Goal: Task Accomplishment & Management: Manage account settings

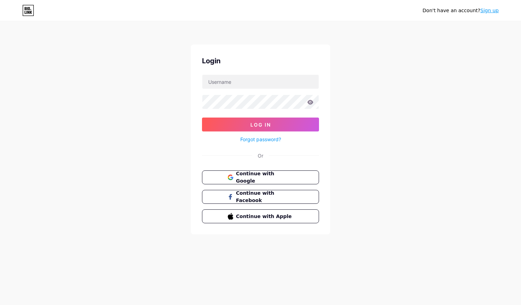
click at [259, 90] on form "Log In Forgot password?" at bounding box center [260, 108] width 117 height 69
click at [253, 79] on input "text" at bounding box center [260, 82] width 116 height 14
type input "[EMAIL_ADDRESS][PERSON_NAME][DOMAIN_NAME]"
click at [202, 118] on button "Log In" at bounding box center [260, 125] width 117 height 14
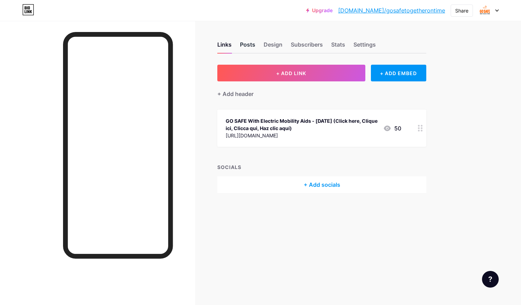
click at [250, 45] on div "Posts" at bounding box center [247, 46] width 15 height 13
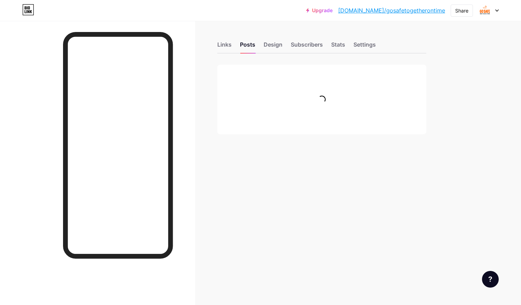
click at [284, 45] on div "Links Posts Design Subscribers Stats Settings" at bounding box center [321, 41] width 209 height 24
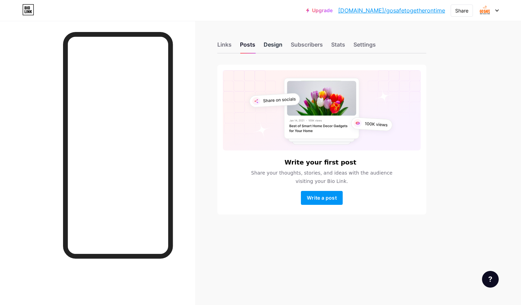
click at [274, 45] on div "Design" at bounding box center [272, 46] width 19 height 13
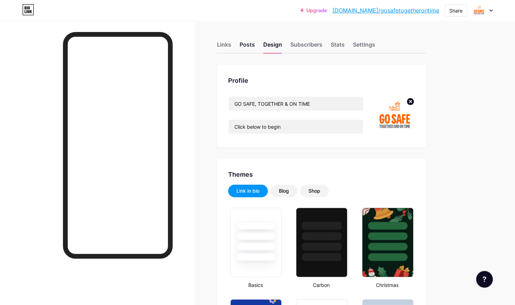
click at [252, 45] on div "Posts" at bounding box center [247, 46] width 15 height 13
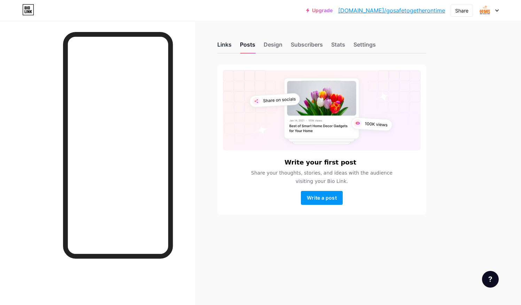
click at [228, 45] on div "Links" at bounding box center [224, 46] width 14 height 13
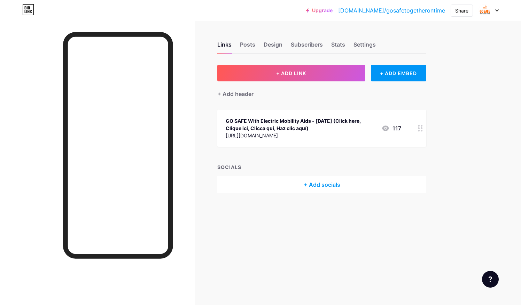
click at [420, 131] on icon at bounding box center [420, 128] width 5 height 7
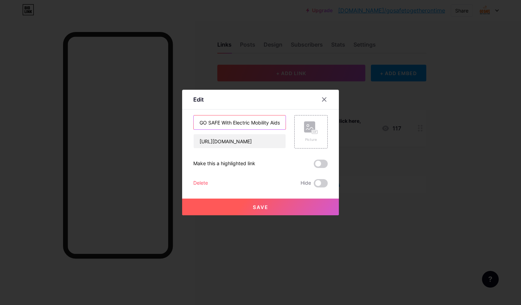
scroll to position [0, 10]
drag, startPoint x: 281, startPoint y: 125, endPoint x: 233, endPoint y: 130, distance: 48.2
click at [233, 130] on div "GO SAFE With Electric Mobility Aids - [DATE] (Click here, Clique ici, Clicca qu…" at bounding box center [239, 131] width 93 height 33
drag, startPoint x: 213, startPoint y: 122, endPoint x: 310, endPoint y: 129, distance: 98.1
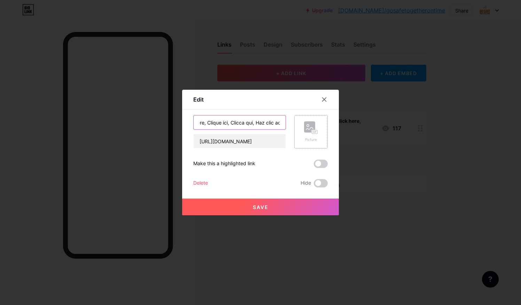
click at [310, 129] on div "GO SAFE With Electric Mobility Aids - [DATE] (Click here, Clique ici, Clicca qu…" at bounding box center [260, 131] width 134 height 33
click at [262, 124] on input "GO SAFE With Electric Mobility Aids - [DATE] (Click here, Clique ici, Clicca qu…" at bounding box center [239, 123] width 92 height 14
drag, startPoint x: 212, startPoint y: 125, endPoint x: 223, endPoint y: 130, distance: 12.2
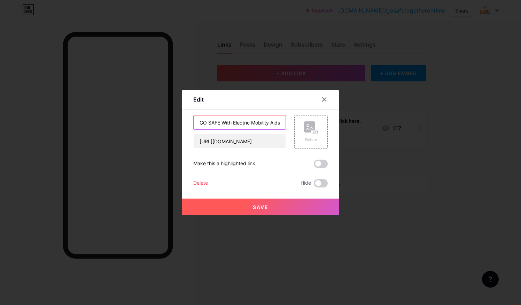
click at [223, 130] on div "GO SAFE With Electric Mobility Aids - [DATE] (Click here, Clique ici, Clicca qu…" at bounding box center [239, 131] width 93 height 33
click at [276, 123] on input "GO SAFE With Electric Mobility Aids - [DATE] (Click here, Clique ici, Clicca qu…" at bounding box center [239, 123] width 92 height 14
drag, startPoint x: 277, startPoint y: 123, endPoint x: 223, endPoint y: 122, distance: 54.6
click at [223, 122] on input "GO SAFE With Electric Mobility Aids - [DATE] (Click here, Clique ici, Clicca qu…" at bounding box center [239, 123] width 92 height 14
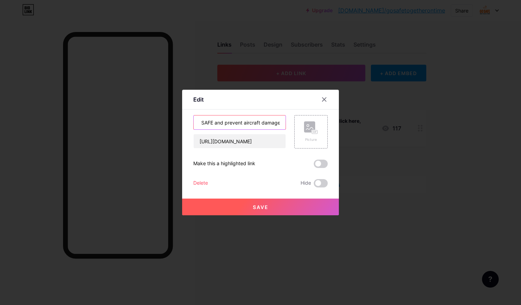
type input "GO SAFE and prevent aircraft damage - [DATE] (Click here, Clique ici, Clicca qu…"
click at [264, 214] on button "Save" at bounding box center [260, 207] width 157 height 17
